Goal: Task Accomplishment & Management: Manage account settings

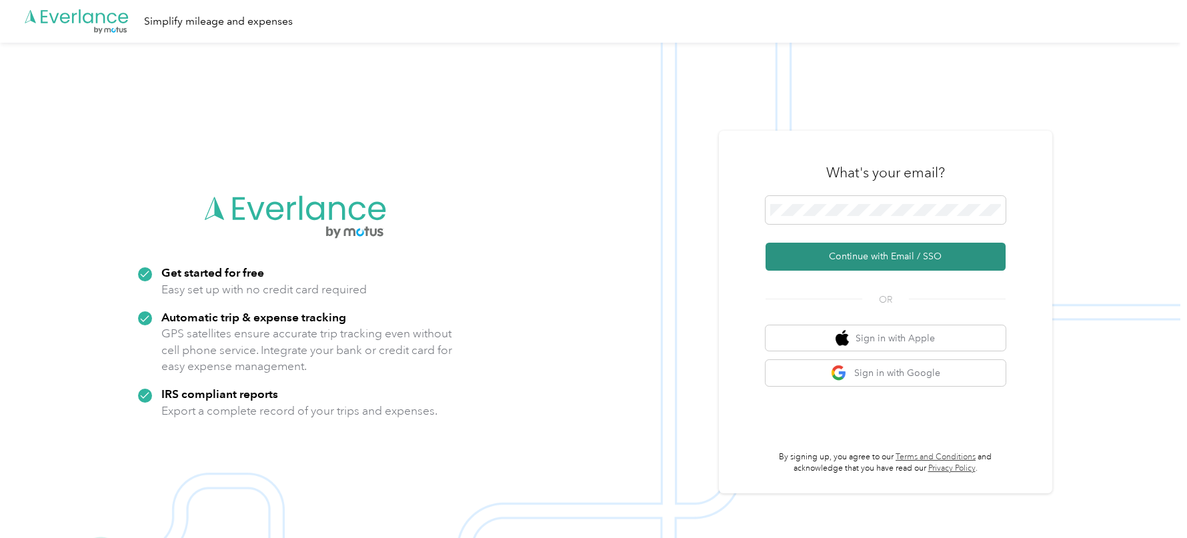
click at [822, 258] on button "Continue with Email / SSO" at bounding box center [886, 257] width 240 height 28
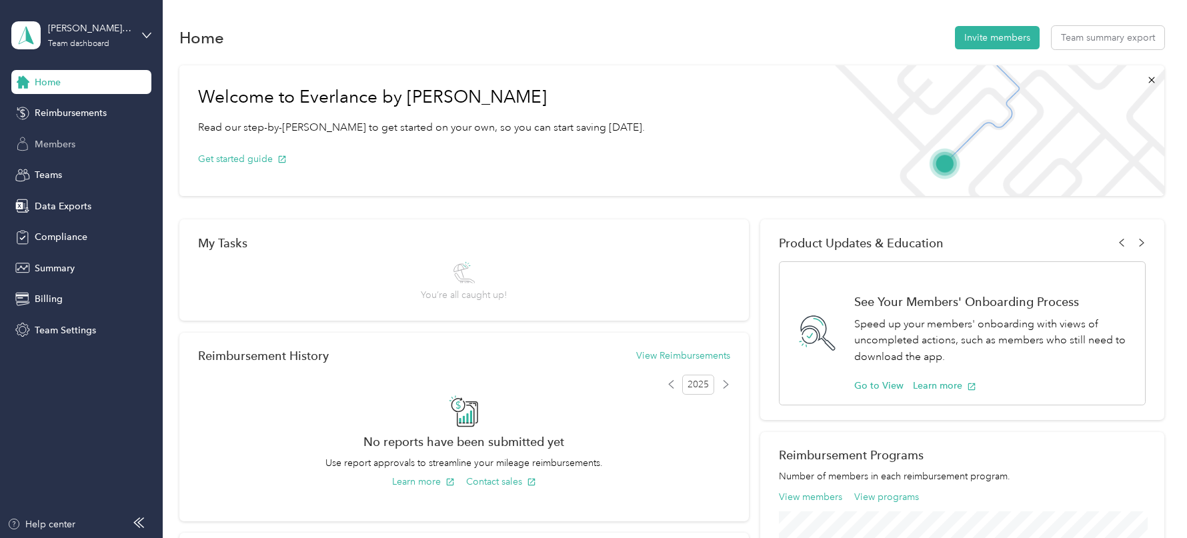
click at [60, 146] on span "Members" at bounding box center [55, 144] width 41 height 14
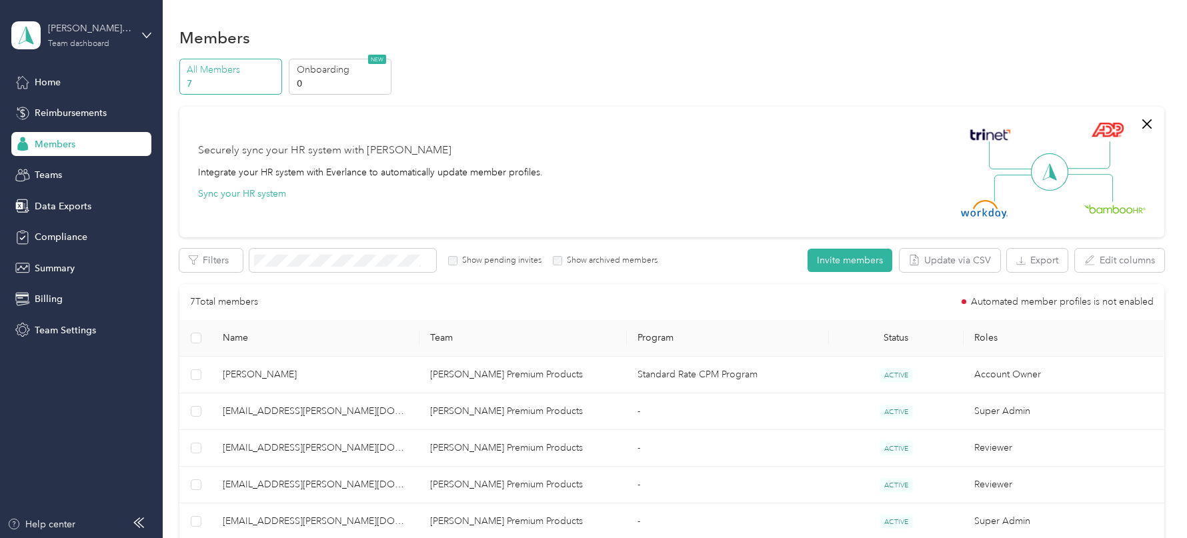
click at [90, 31] on div "[PERSON_NAME] Premium Products" at bounding box center [89, 28] width 83 height 14
click at [99, 167] on div "Log out" at bounding box center [189, 170] width 337 height 23
